Goal: Task Accomplishment & Management: Complete application form

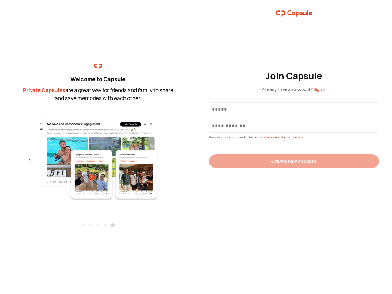
click at [196, 147] on div "Join Capsule Already have an account? Sign in By signing up, you agree to the T…" at bounding box center [294, 147] width 196 height 294
click at [98, 155] on img at bounding box center [98, 157] width 134 height 86
click at [0, 160] on div "Welcome to Capsule Private Capsules are a great way for friends and family to s…" at bounding box center [98, 147] width 196 height 294
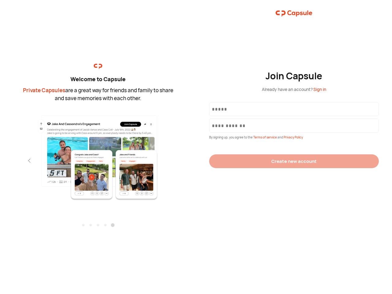
click at [0, 160] on div "Welcome to Capsule Private Capsules are a great way for friends and family to s…" at bounding box center [98, 147] width 196 height 294
click at [18, 160] on div "Welcome to Capsule Private Capsules are a great way for friends and family to s…" at bounding box center [98, 147] width 196 height 294
